Goal: Task Accomplishment & Management: Use online tool/utility

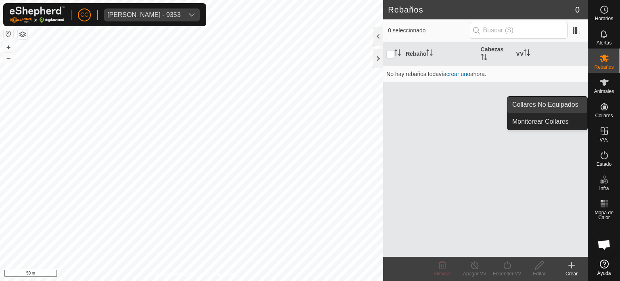
click at [581, 107] on link "Collares No Equipados" at bounding box center [548, 105] width 80 height 16
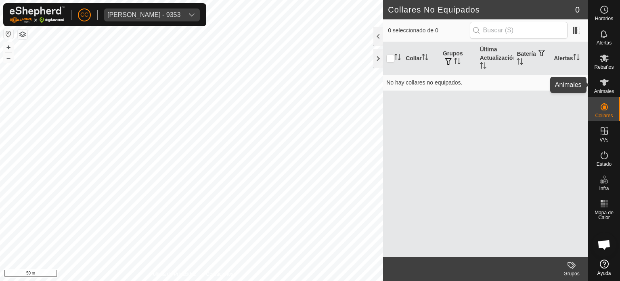
click at [605, 87] on es-animals-svg-icon at bounding box center [604, 82] width 15 height 13
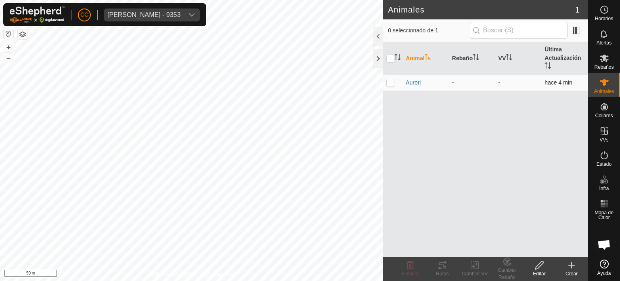
click at [389, 84] on p-checkbox at bounding box center [390, 82] width 8 height 6
checkbox input "true"
click at [473, 273] on div "Cambiar VV" at bounding box center [475, 273] width 32 height 7
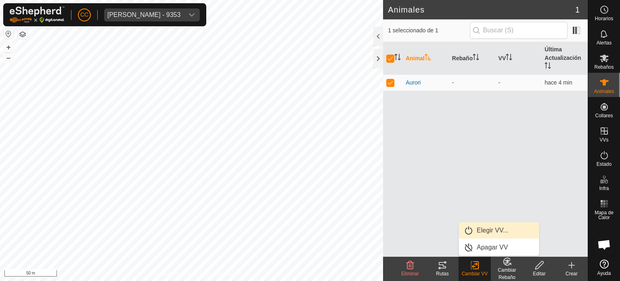
click at [485, 229] on link "Elegir VV..." at bounding box center [499, 230] width 80 height 16
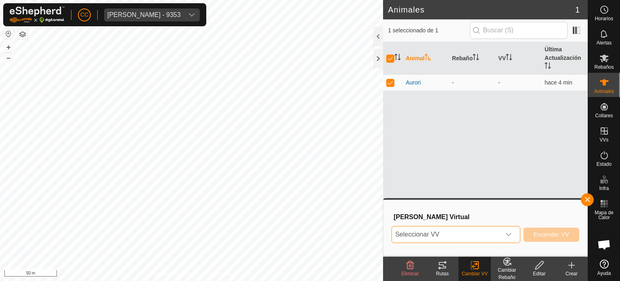
click at [485, 229] on span "Seleccionar VV" at bounding box center [446, 234] width 109 height 16
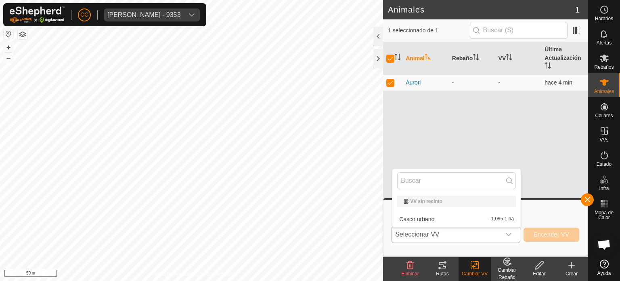
click at [476, 219] on li "Casco urbano -1,095.1 ha" at bounding box center [457, 219] width 128 height 16
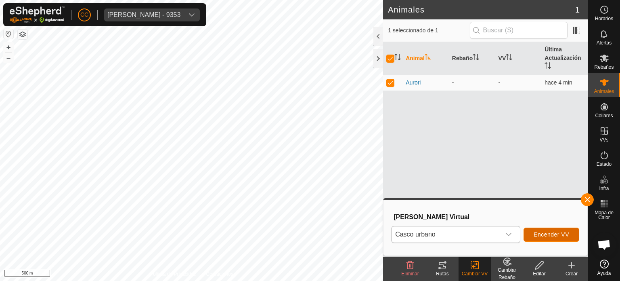
click at [545, 232] on span "Encender VV" at bounding box center [552, 234] width 36 height 6
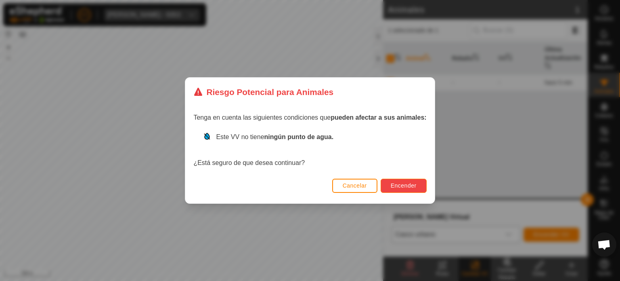
click at [409, 186] on span "Encender" at bounding box center [404, 185] width 26 height 6
